Goal: Task Accomplishment & Management: Manage account settings

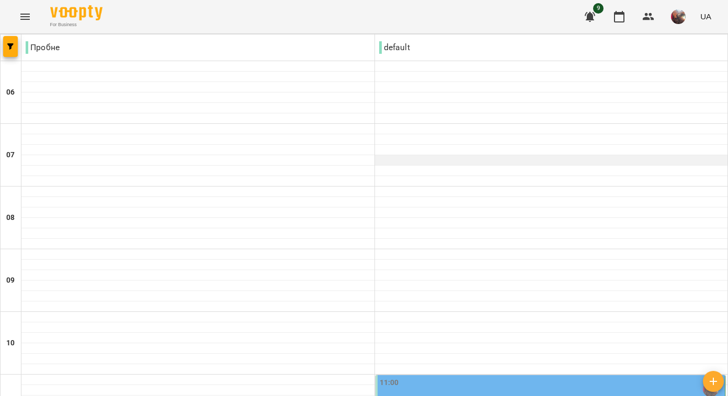
scroll to position [296, 0]
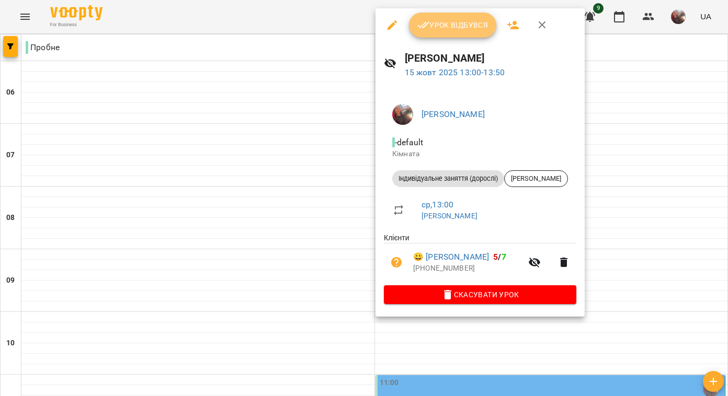
click at [457, 30] on span "Урок відбувся" at bounding box center [452, 25] width 71 height 13
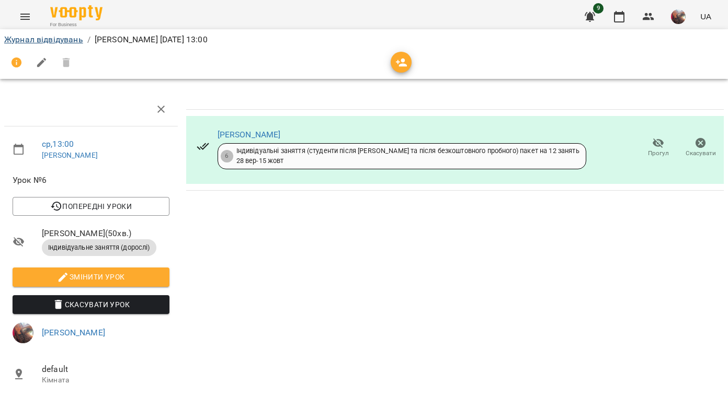
click at [72, 42] on link "Журнал відвідувань" at bounding box center [43, 40] width 79 height 10
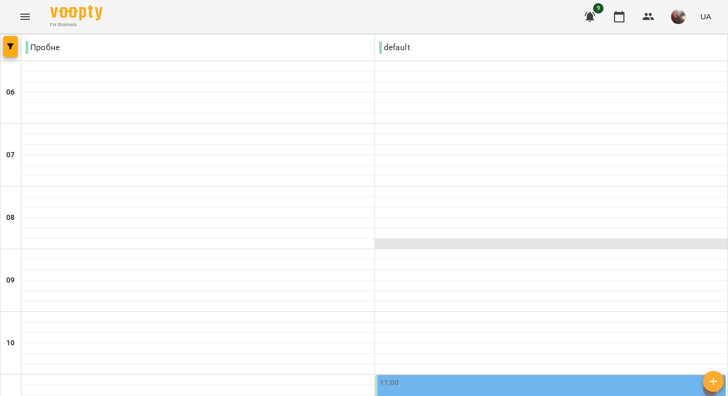
scroll to position [190, 0]
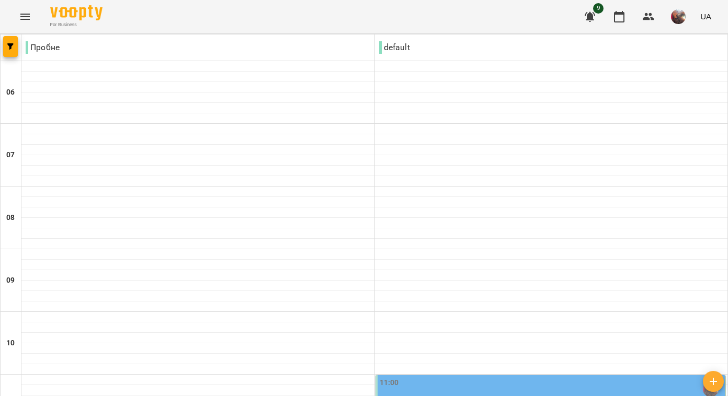
click at [427, 378] on div "11:00" at bounding box center [552, 390] width 344 height 24
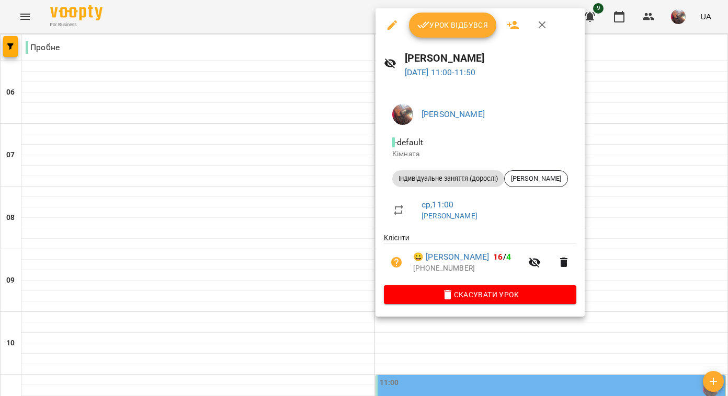
click at [393, 25] on icon "button" at bounding box center [392, 24] width 9 height 9
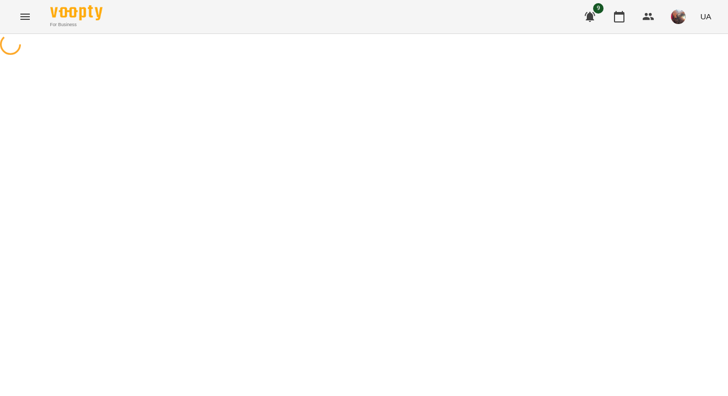
select select "**********"
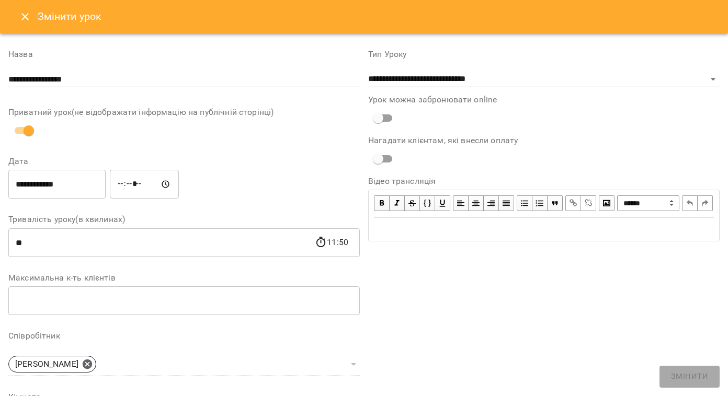
click at [99, 192] on input "**********" at bounding box center [56, 184] width 97 height 29
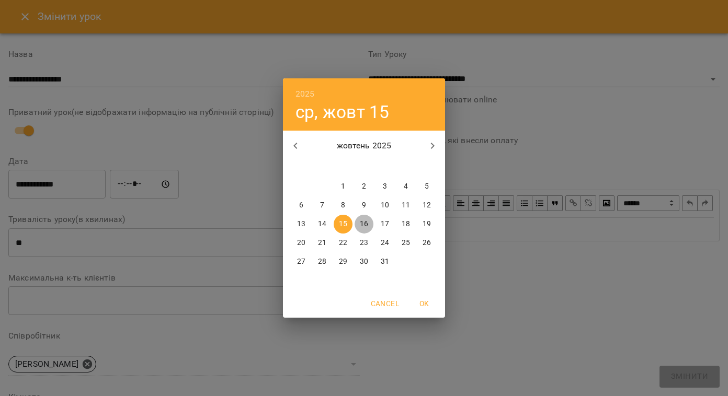
click at [360, 225] on p "16" at bounding box center [364, 224] width 8 height 10
type input "**********"
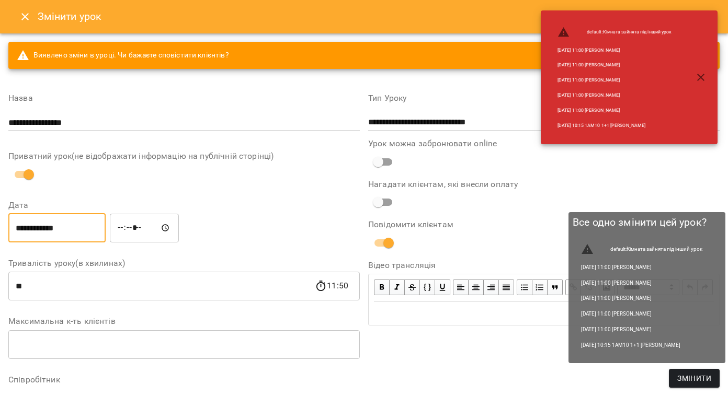
click at [681, 381] on span "Змінити" at bounding box center [694, 378] width 34 height 13
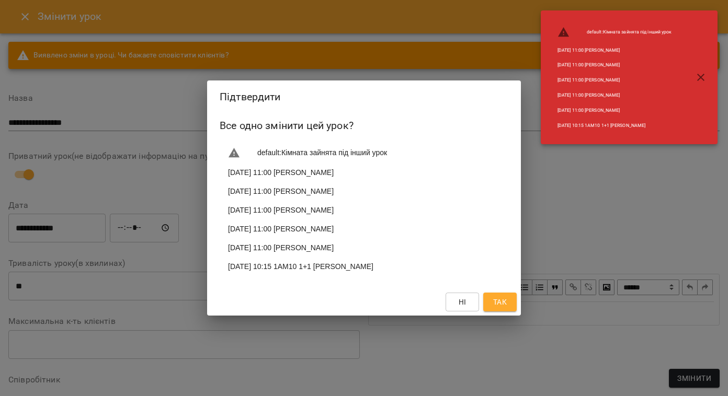
click at [502, 308] on span "Так" at bounding box center [500, 302] width 14 height 13
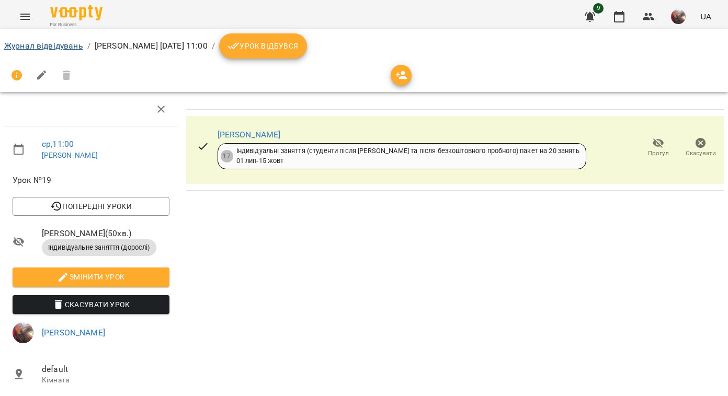
click at [39, 47] on link "Журнал відвідувань" at bounding box center [43, 46] width 79 height 10
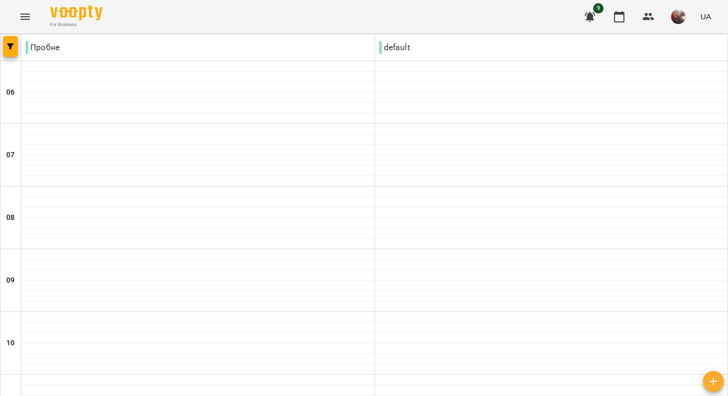
scroll to position [293, 0]
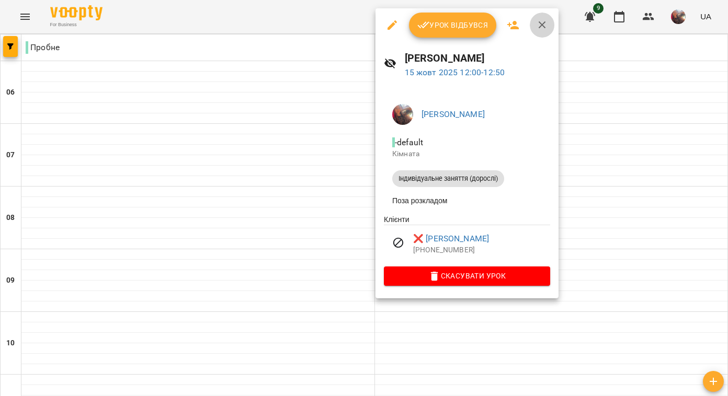
click at [546, 27] on icon "button" at bounding box center [542, 25] width 13 height 13
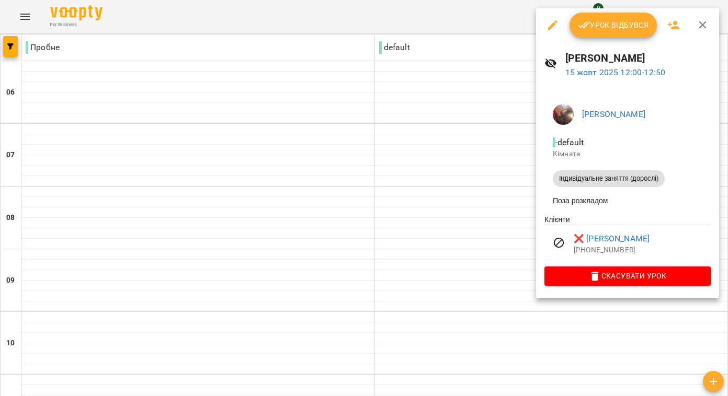
click at [702, 30] on icon "button" at bounding box center [703, 25] width 13 height 13
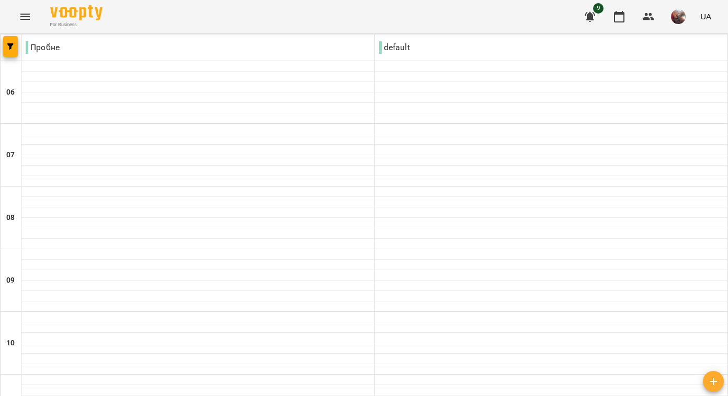
scroll to position [683, 0]
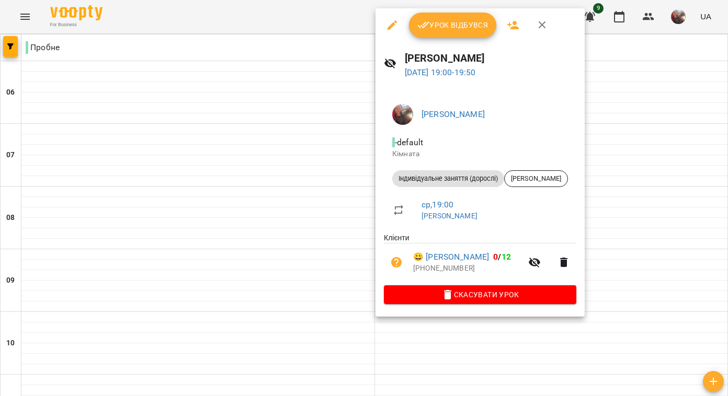
click at [451, 300] on icon "button" at bounding box center [447, 294] width 7 height 9
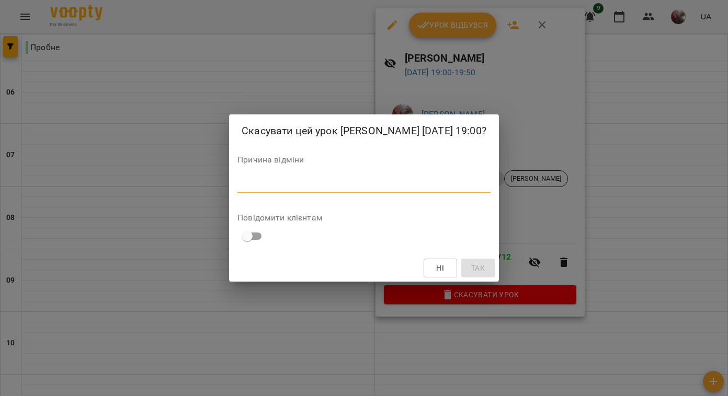
click at [444, 189] on textarea at bounding box center [363, 184] width 253 height 9
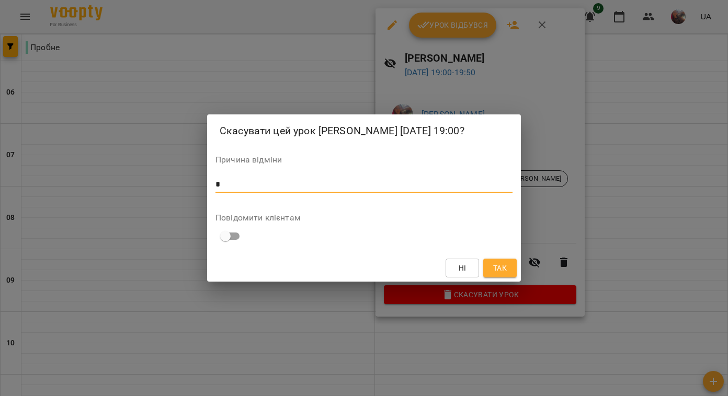
type textarea "*"
click at [509, 276] on button "Так" at bounding box center [499, 268] width 33 height 19
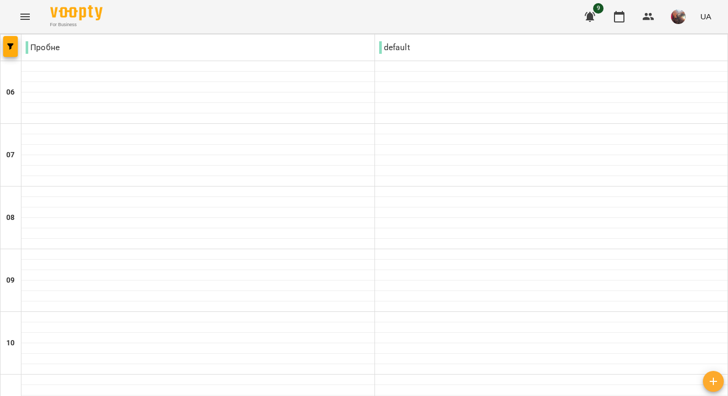
scroll to position [304, 0]
